Goal: Task Accomplishment & Management: Manage account settings

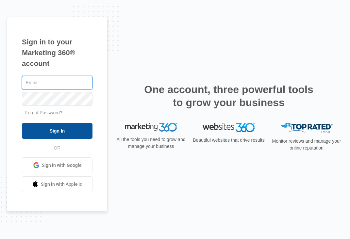
type input "[PERSON_NAME][EMAIL_ADDRESS][PERSON_NAME][DOMAIN_NAME]"
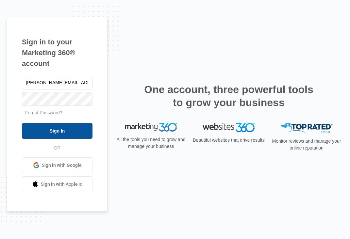
click at [66, 131] on input "Sign In" at bounding box center [57, 131] width 71 height 16
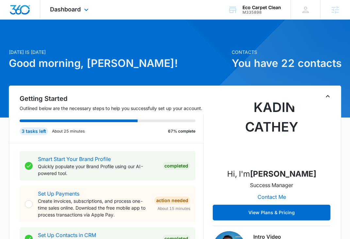
click at [82, 14] on div "Dashboard Apps Reputation Websites Forms CRM Email Social Content Ads Intellige…" at bounding box center [70, 9] width 60 height 19
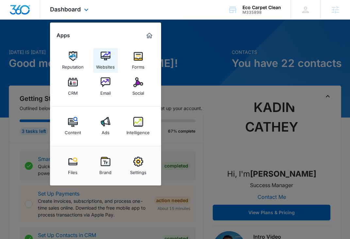
click at [103, 56] on img at bounding box center [106, 56] width 10 height 10
